Goal: Information Seeking & Learning: Learn about a topic

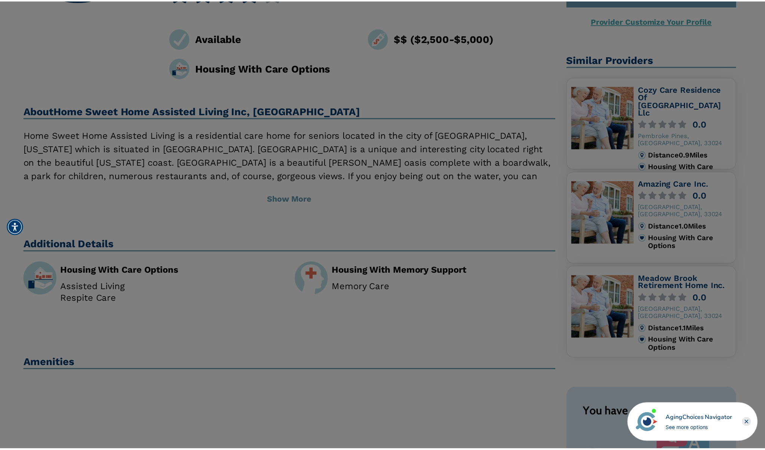
scroll to position [161, 0]
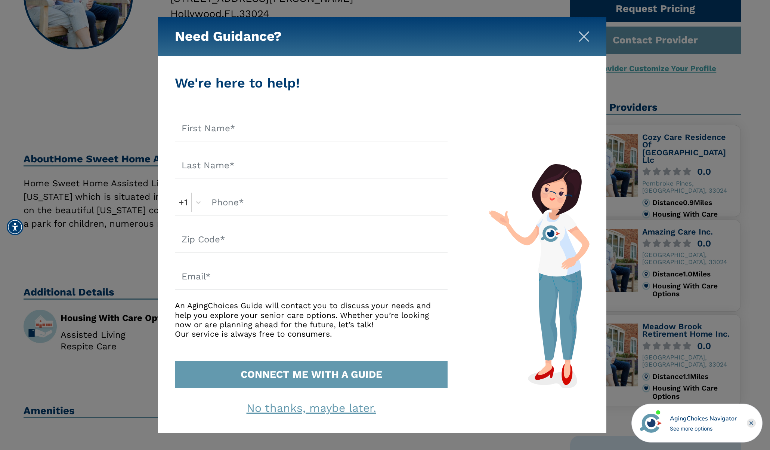
click at [582, 37] on img "Close" at bounding box center [583, 36] width 11 height 11
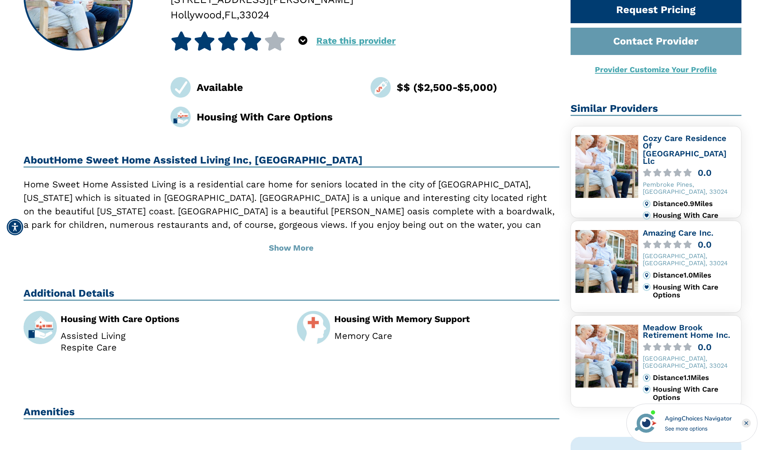
scroll to position [160, 0]
click at [694, 146] on link "Cozy Care Residence Of [GEOGRAPHIC_DATA] Llc" at bounding box center [684, 150] width 84 height 33
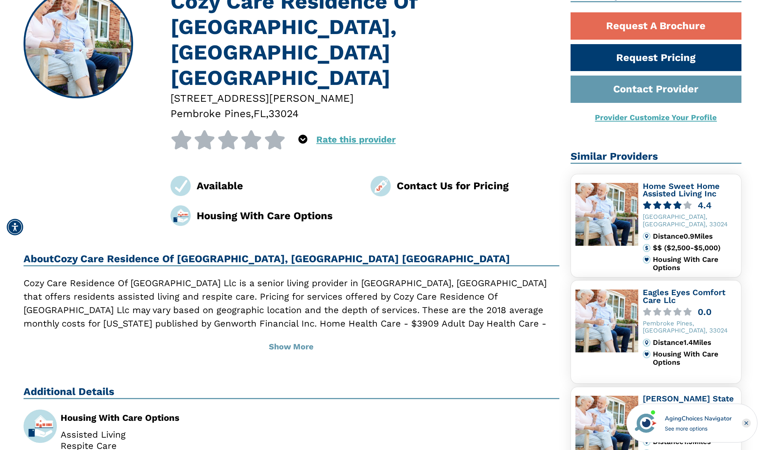
scroll to position [149, 0]
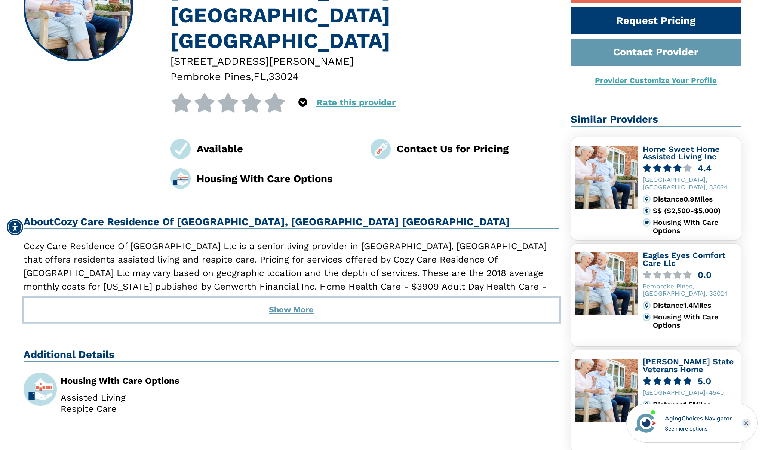
click at [295, 297] on button "Show More" at bounding box center [292, 309] width 536 height 24
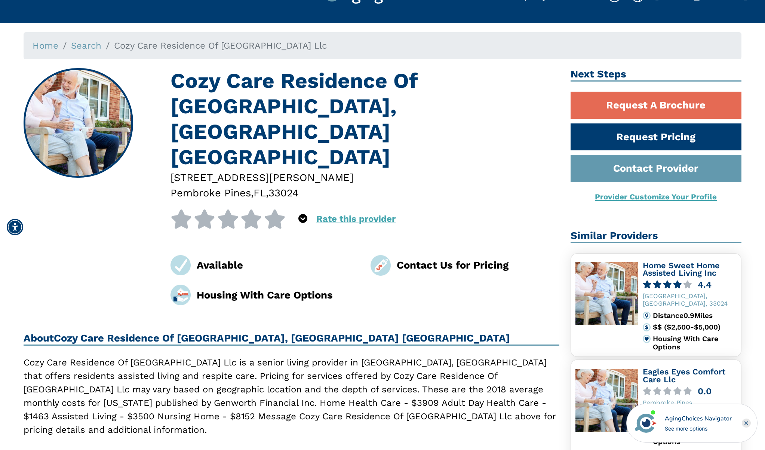
scroll to position [0, 0]
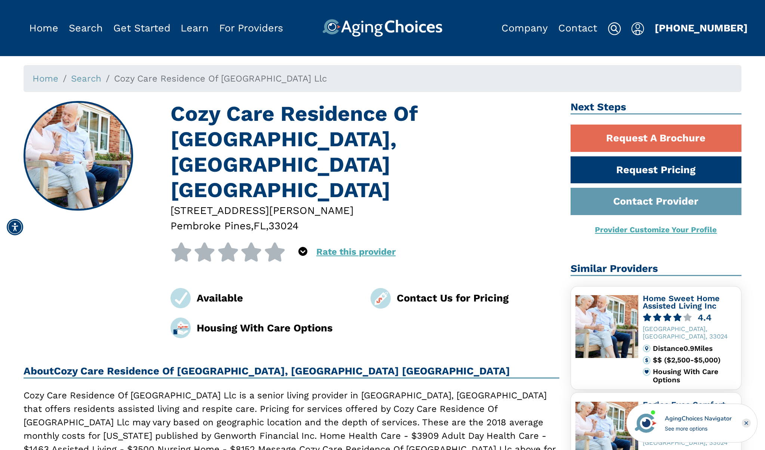
click at [184, 317] on img at bounding box center [180, 327] width 21 height 21
